Goal: Find specific page/section: Find specific page/section

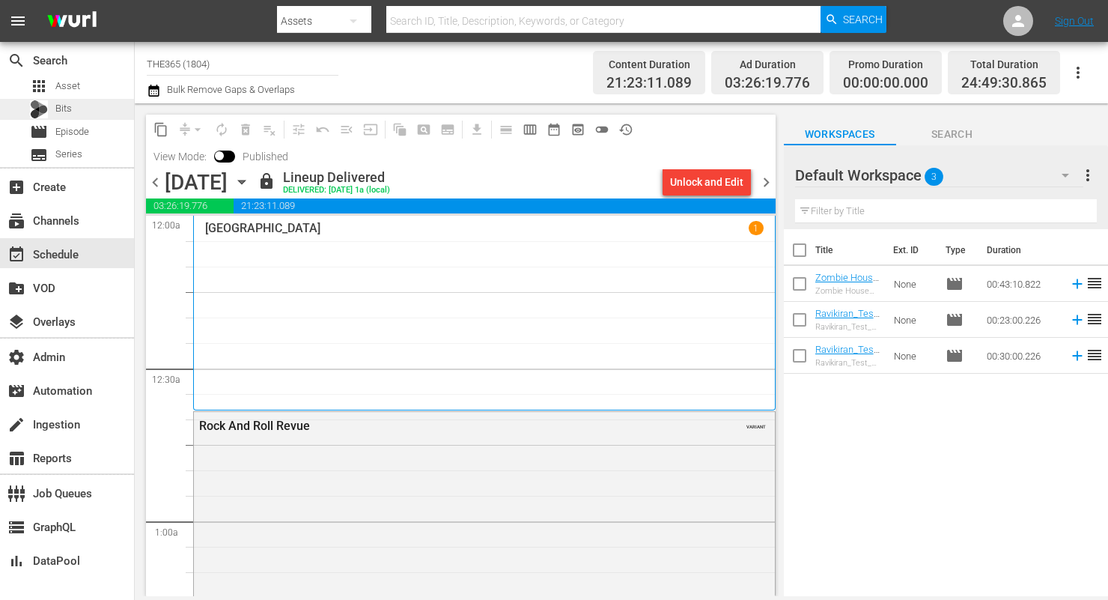
click at [67, 103] on span "Bits" at bounding box center [63, 108] width 16 height 15
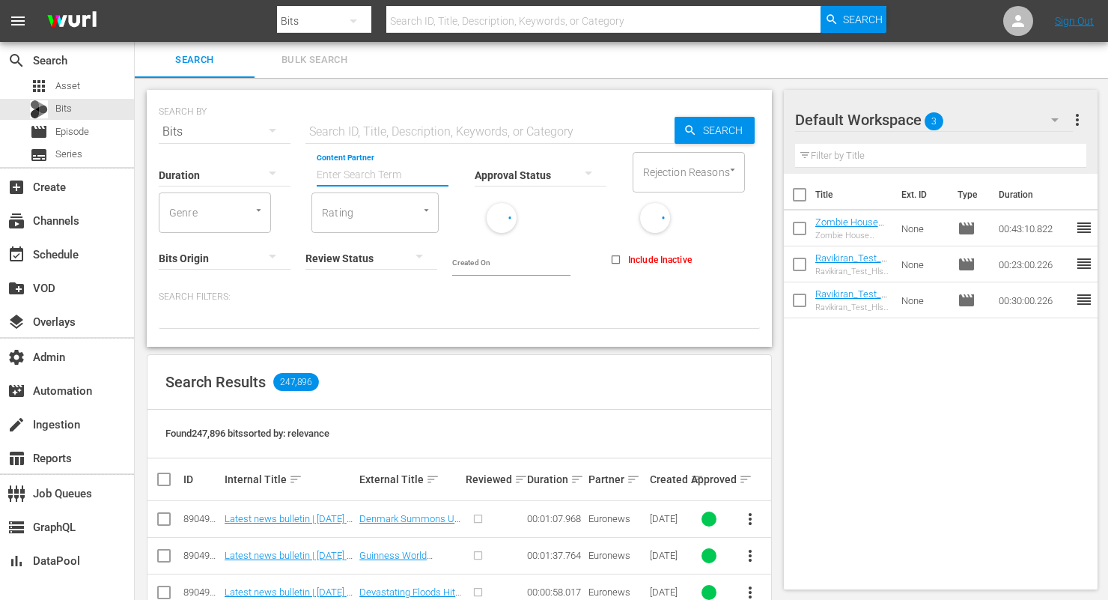
click at [415, 180] on input "Content Partner" at bounding box center [383, 176] width 132 height 54
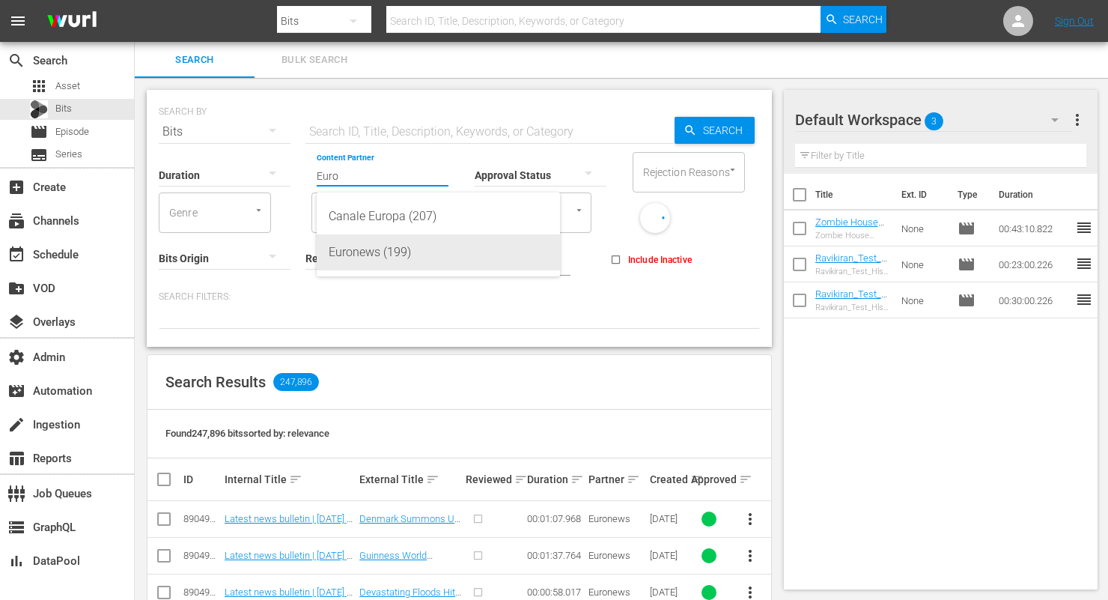
click at [389, 251] on div "Euronews (199)" at bounding box center [438, 252] width 219 height 36
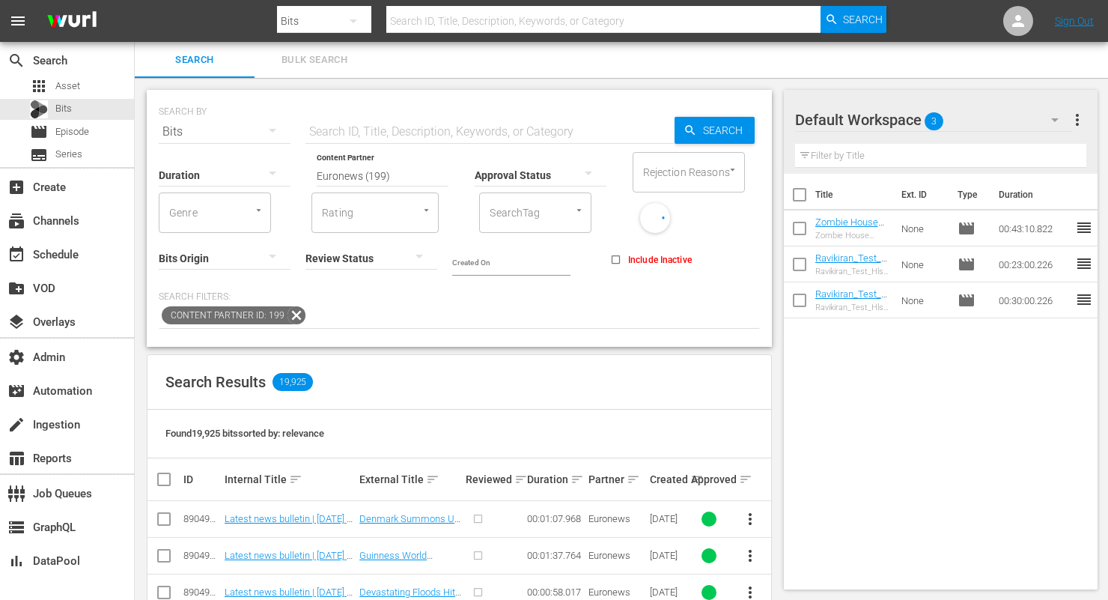
click at [404, 183] on input "Euronews (199)" at bounding box center [383, 176] width 132 height 54
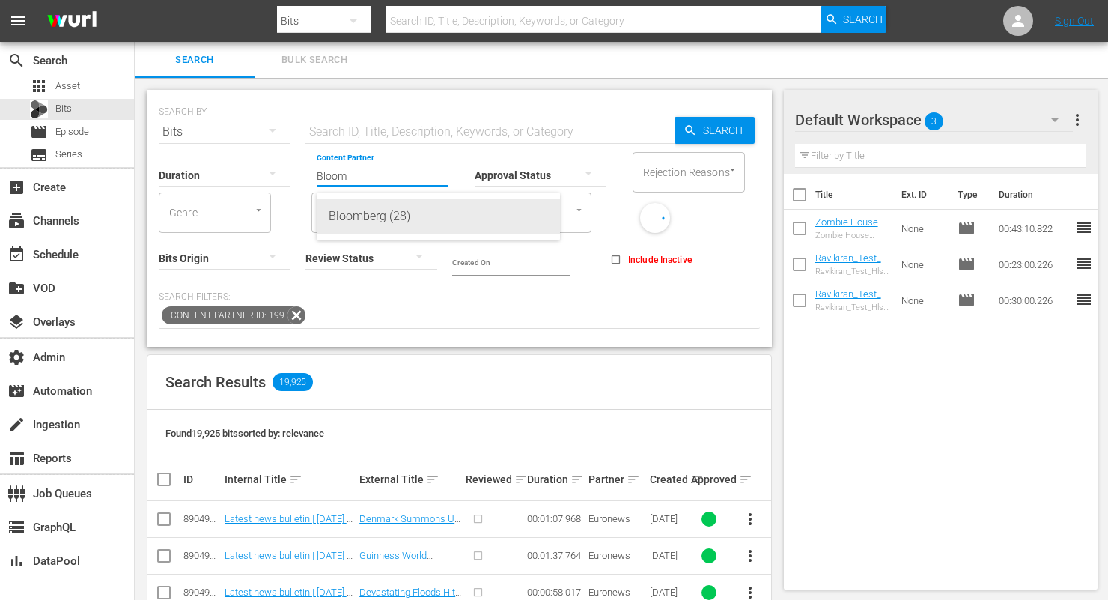
click at [394, 215] on div "Bloomberg (28)" at bounding box center [438, 216] width 219 height 36
type input "Bloomberg (28)"
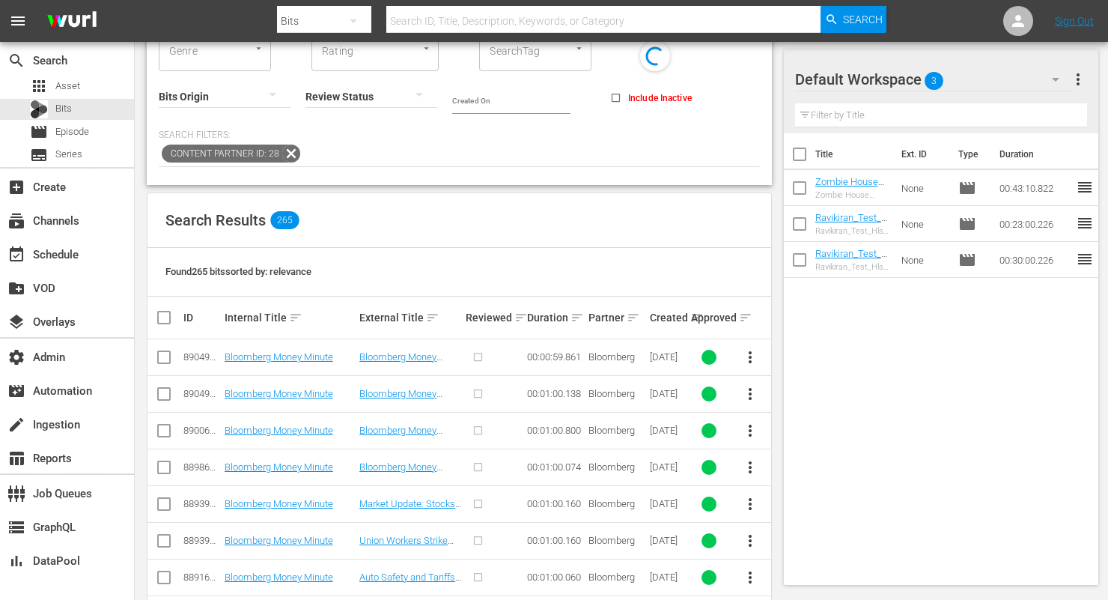
scroll to position [203, 0]
